Goal: Find specific page/section: Find specific page/section

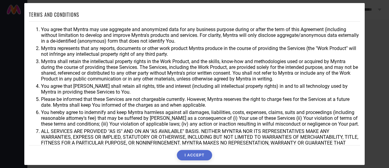
click at [202, 154] on button "I ACCEPT" at bounding box center [194, 155] width 35 height 10
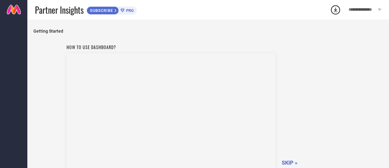
click at [291, 161] on span "SKIP »" at bounding box center [290, 162] width 16 height 6
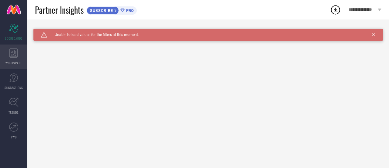
click at [8, 51] on div "WORKSPACE" at bounding box center [13, 56] width 27 height 24
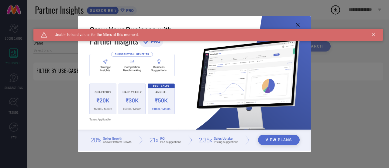
type input "1 STOP FASHION"
type input "All"
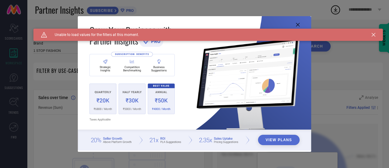
click at [374, 34] on icon at bounding box center [374, 35] width 4 height 4
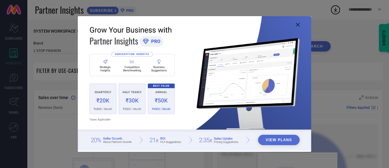
click at [298, 25] on icon at bounding box center [298, 25] width 4 height 4
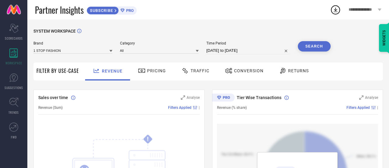
click at [153, 71] on span "Pricing" at bounding box center [156, 70] width 19 height 5
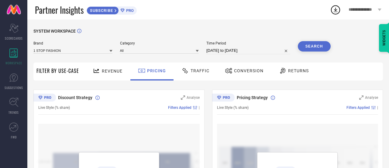
click at [202, 67] on div "Traffic" at bounding box center [195, 70] width 31 height 10
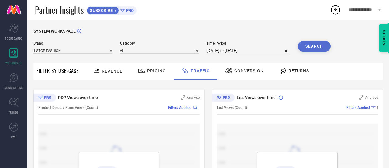
click at [378, 9] on icon at bounding box center [380, 10] width 4 height 2
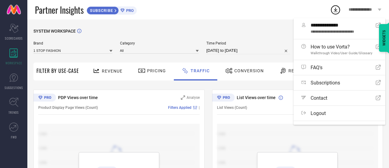
click at [260, 19] on div "SYSTEM WORKSPACE Brand 1 STOP FASHION Category All Time Period [DATE] to [DATE]…" at bounding box center [208, 134] width 362 height 231
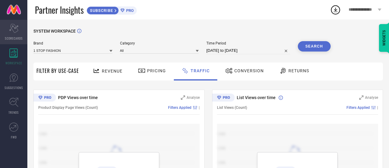
click at [16, 39] on span "SCORECARDS" at bounding box center [14, 38] width 18 height 5
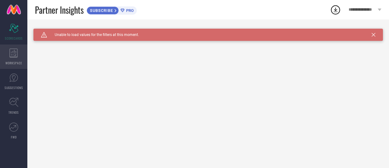
click at [16, 49] on icon at bounding box center [13, 52] width 9 height 9
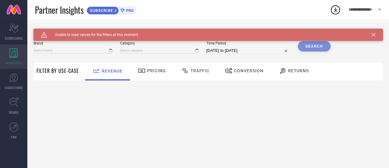
type input "1 STOP FASHION"
type input "All"
click at [16, 64] on span "WORKSPACE" at bounding box center [13, 63] width 17 height 5
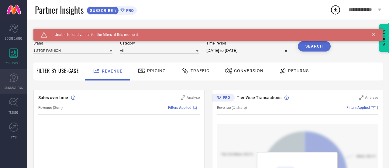
click at [16, 74] on icon at bounding box center [13, 77] width 9 height 9
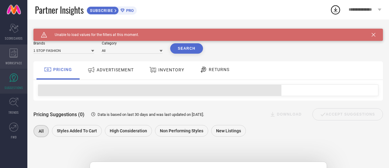
click at [19, 58] on div "WORKSPACE" at bounding box center [13, 56] width 27 height 24
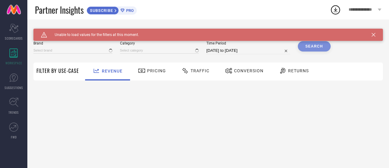
type input "1 STOP FASHION"
type input "All"
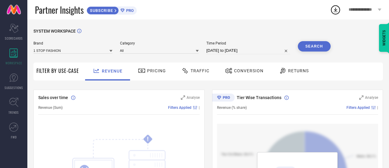
click at [125, 11] on icon at bounding box center [122, 11] width 4 height 4
